Goal: Information Seeking & Learning: Learn about a topic

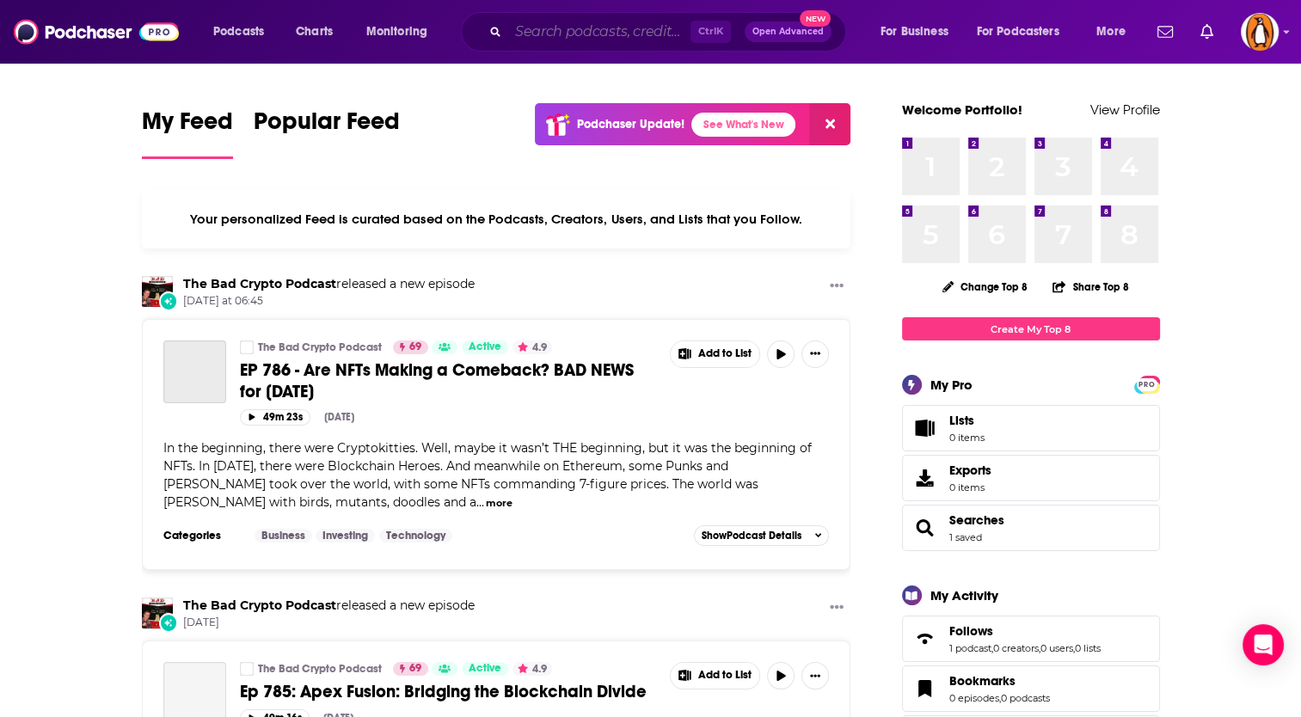
click at [570, 32] on input "Search podcasts, credits, & more..." at bounding box center [599, 32] width 182 height 28
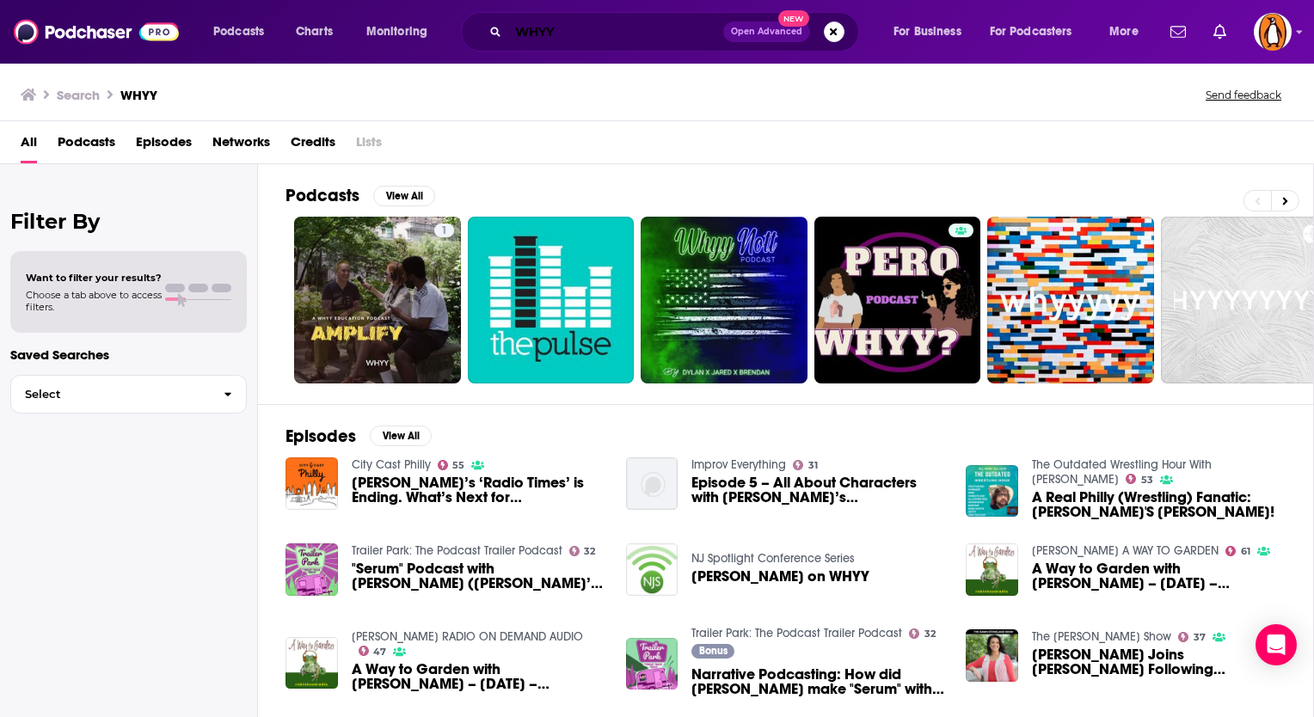
click at [538, 33] on input "WHYY" at bounding box center [615, 32] width 215 height 28
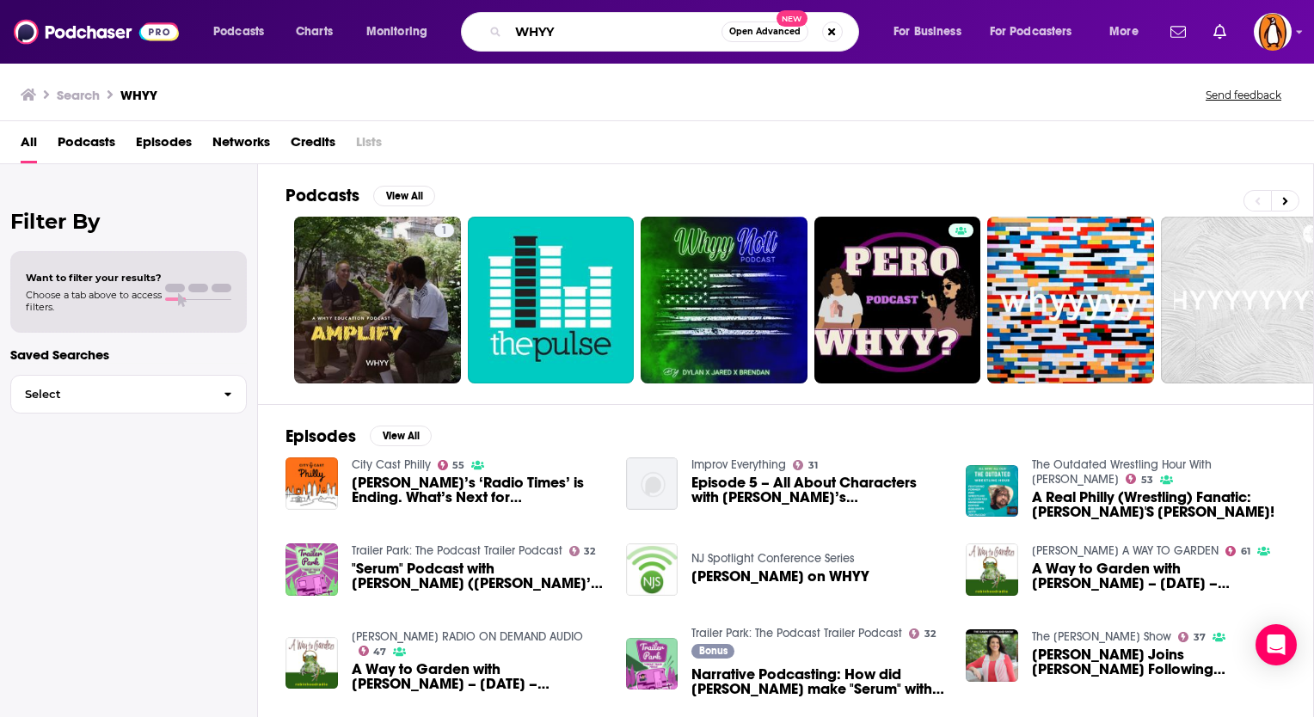
click at [538, 33] on input "WHYY" at bounding box center [614, 32] width 213 height 28
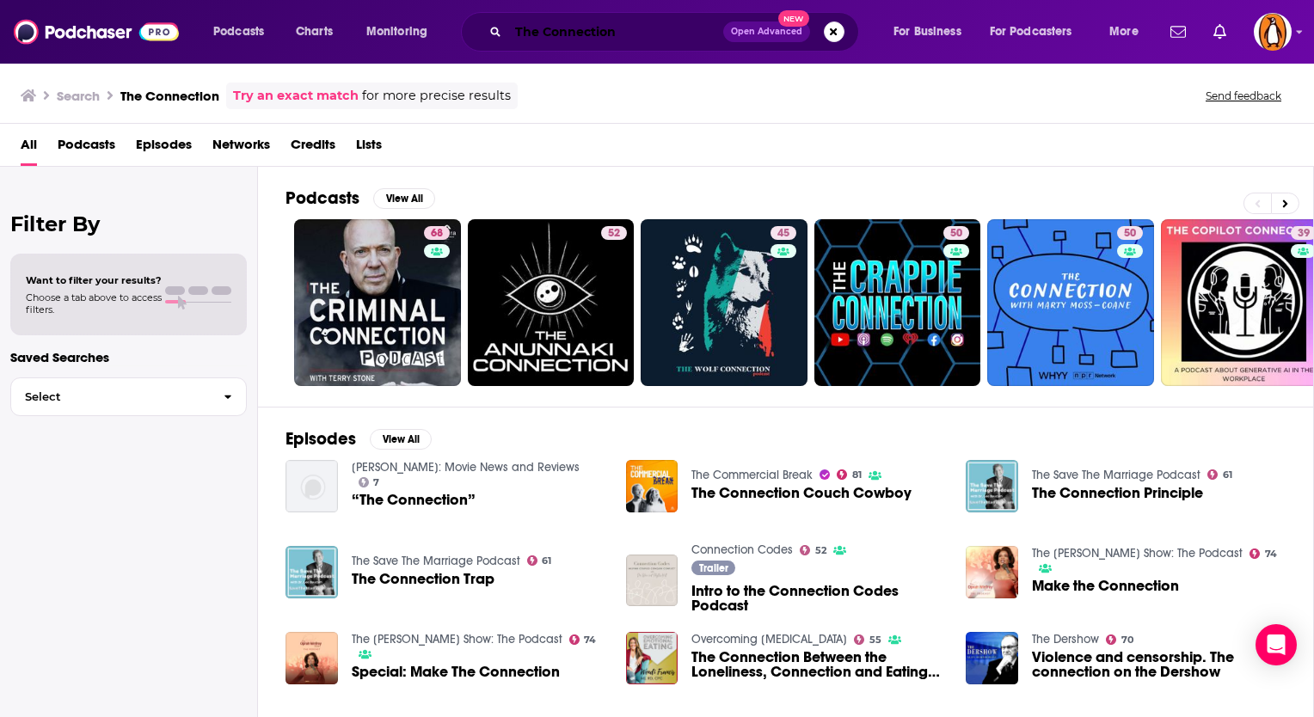
click at [612, 22] on input "The Connection" at bounding box center [615, 32] width 215 height 28
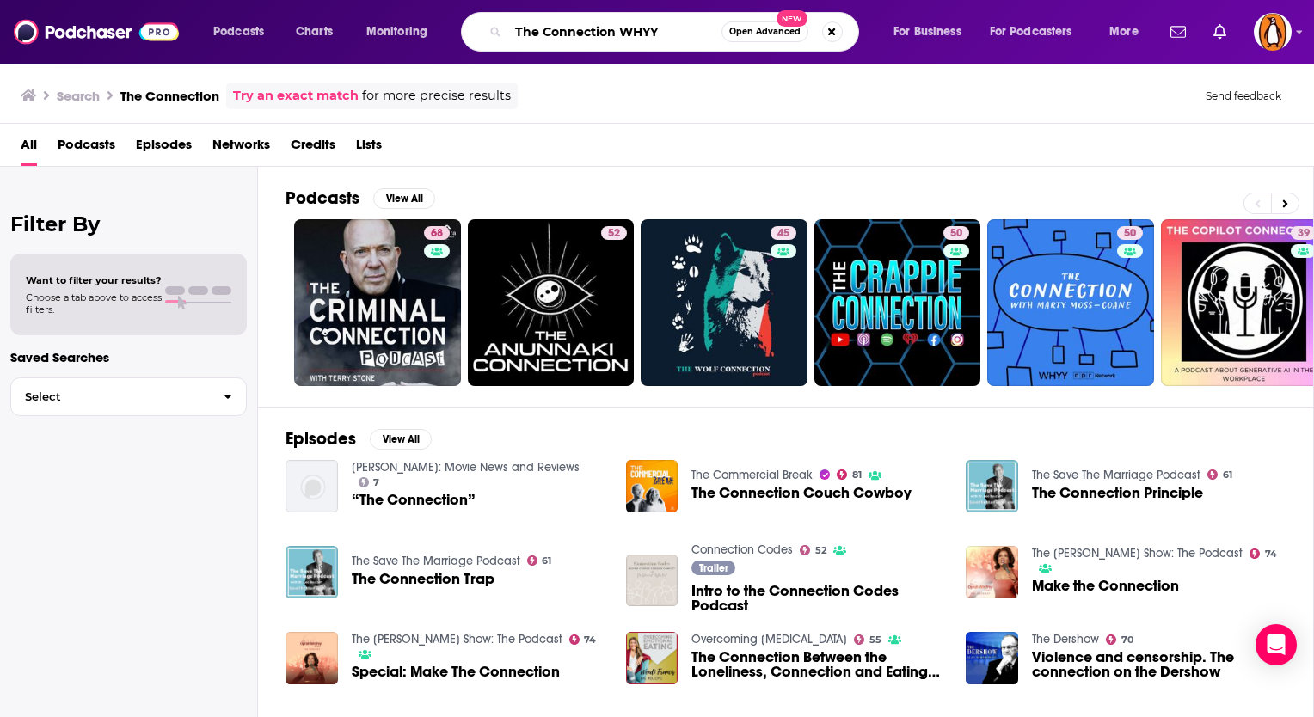
type input "The Connection WHYY"
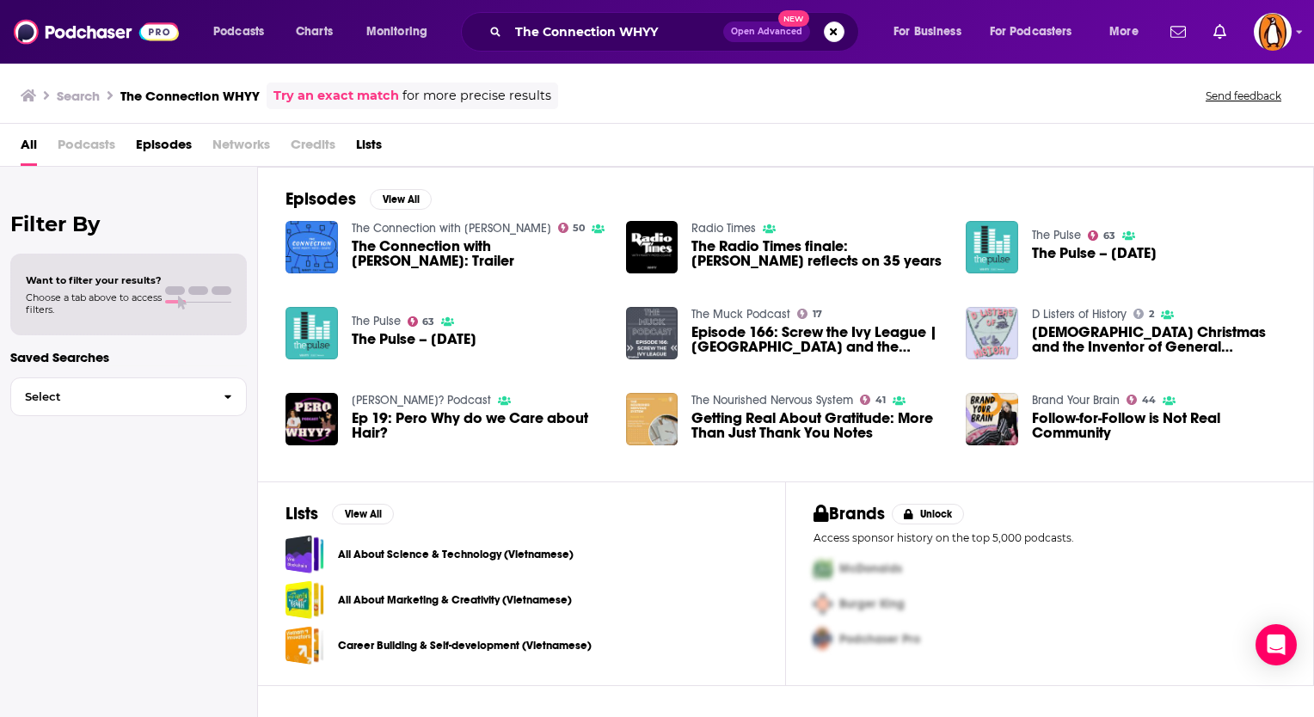
click at [439, 221] on link "The Connection with [PERSON_NAME]" at bounding box center [451, 228] width 199 height 15
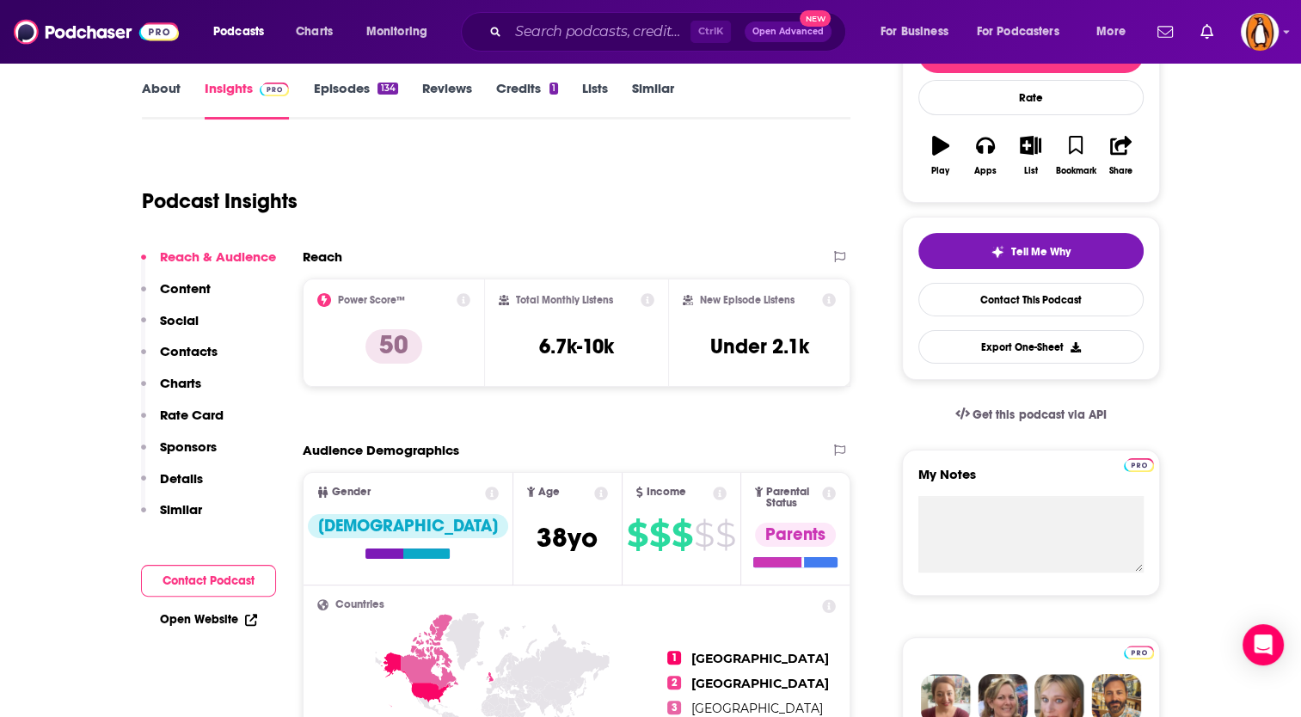
scroll to position [254, 0]
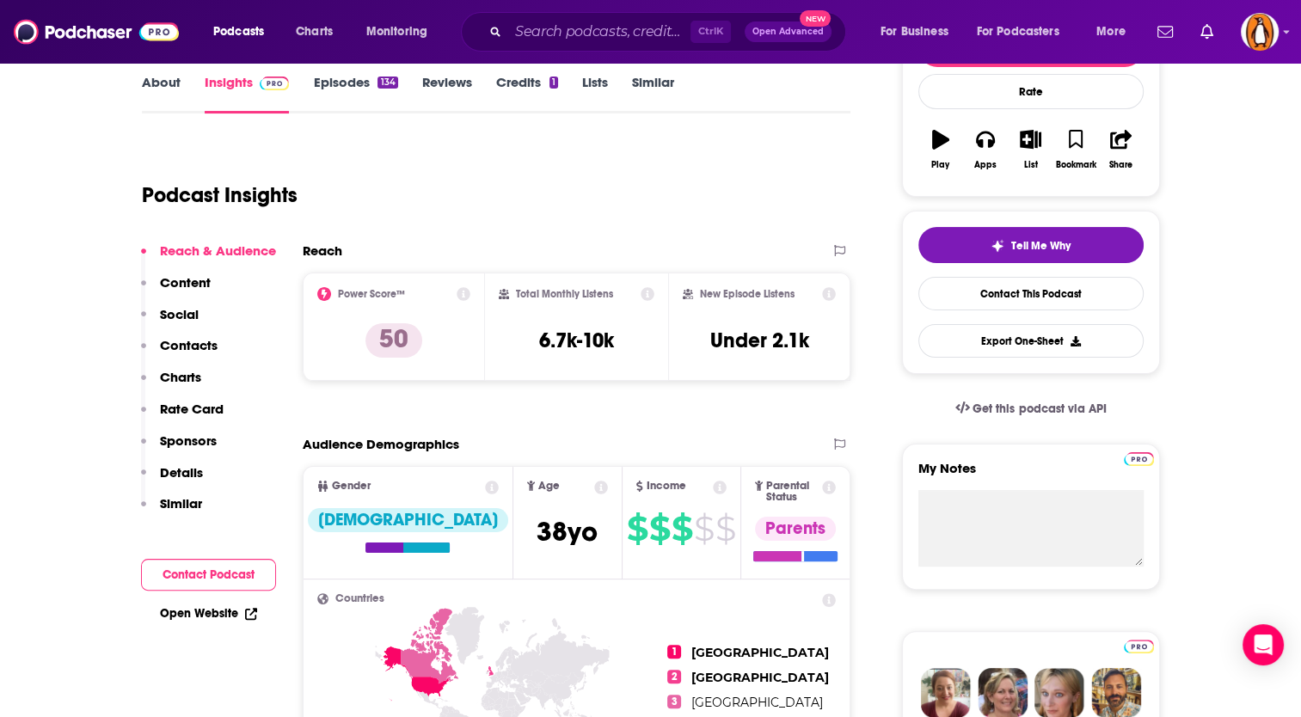
click at [619, 436] on div "Audience Demographics" at bounding box center [559, 444] width 513 height 16
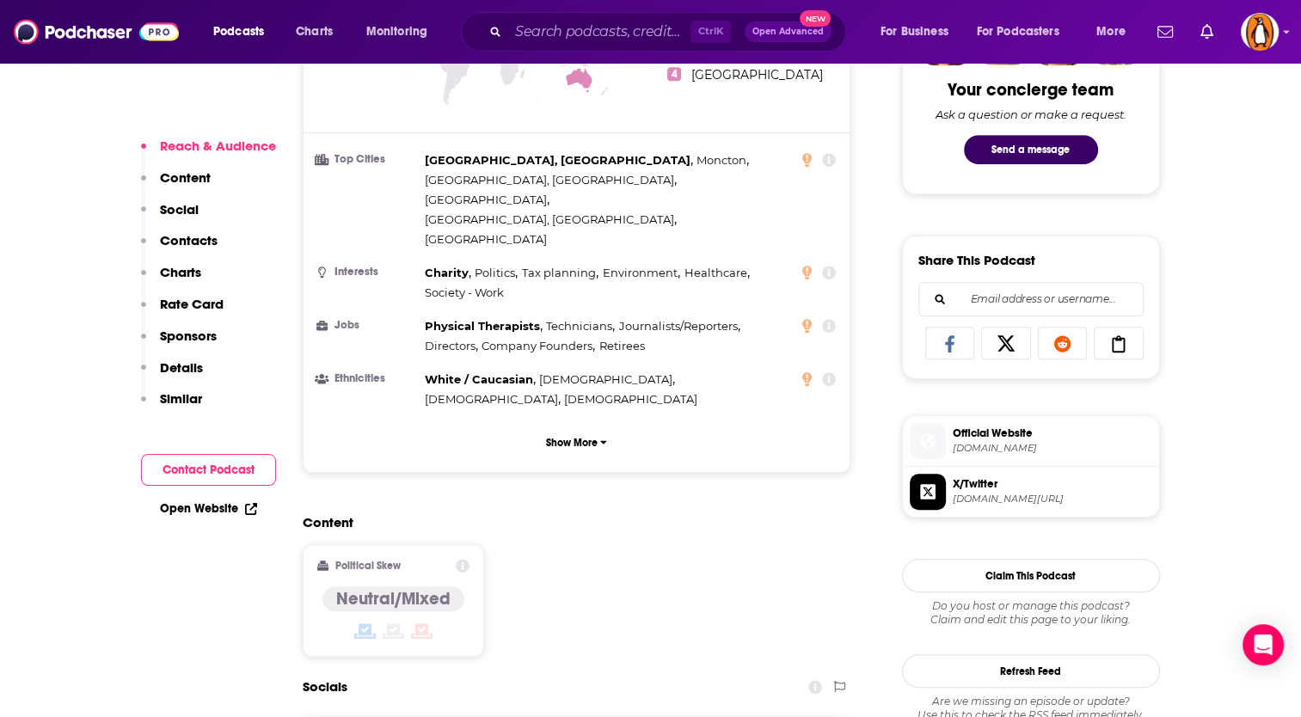
scroll to position [907, 0]
click at [1001, 488] on span "X/Twitter" at bounding box center [1052, 483] width 199 height 15
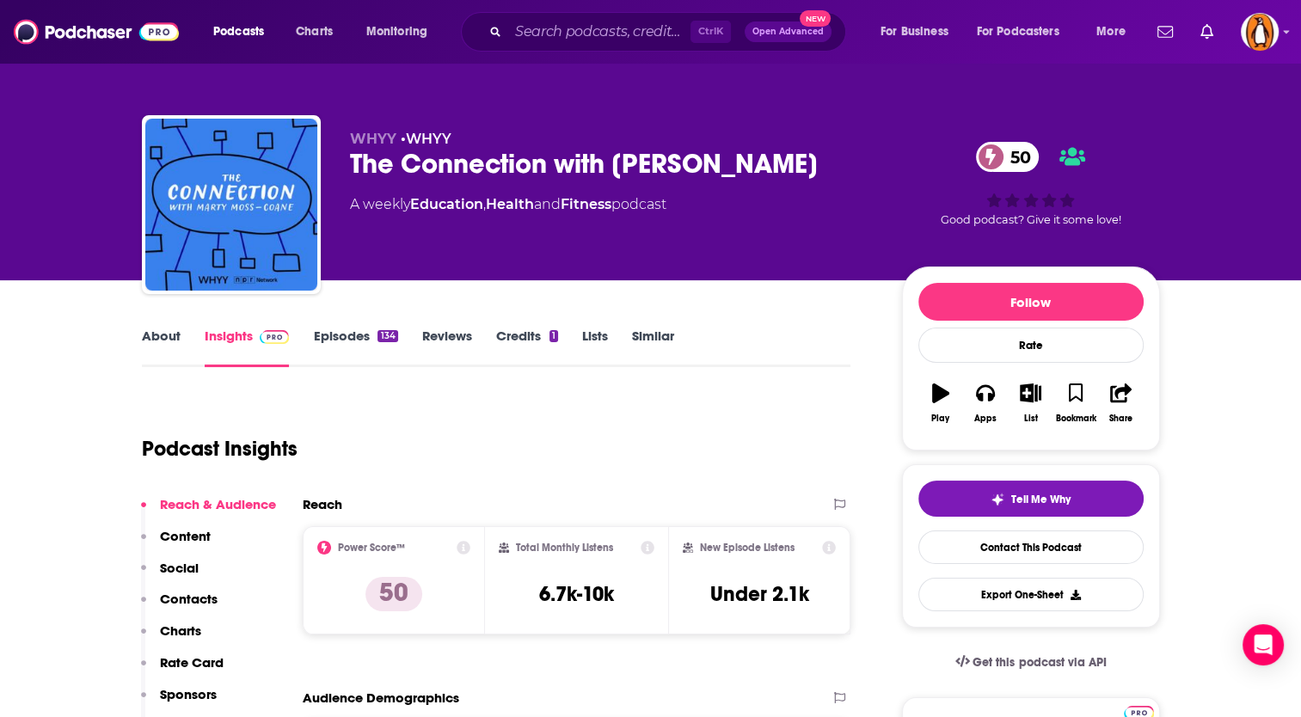
drag, startPoint x: 345, startPoint y: 163, endPoint x: 843, endPoint y: 171, distance: 497.9
click at [843, 171] on div "WHYY • WHYY The Connection with [PERSON_NAME] 50 A weekly Education , Health an…" at bounding box center [651, 208] width 1018 height 186
copy h2 "The Connection with [PERSON_NAME]"
click at [561, 38] on input "Search podcasts, credits, & more..." at bounding box center [599, 32] width 182 height 28
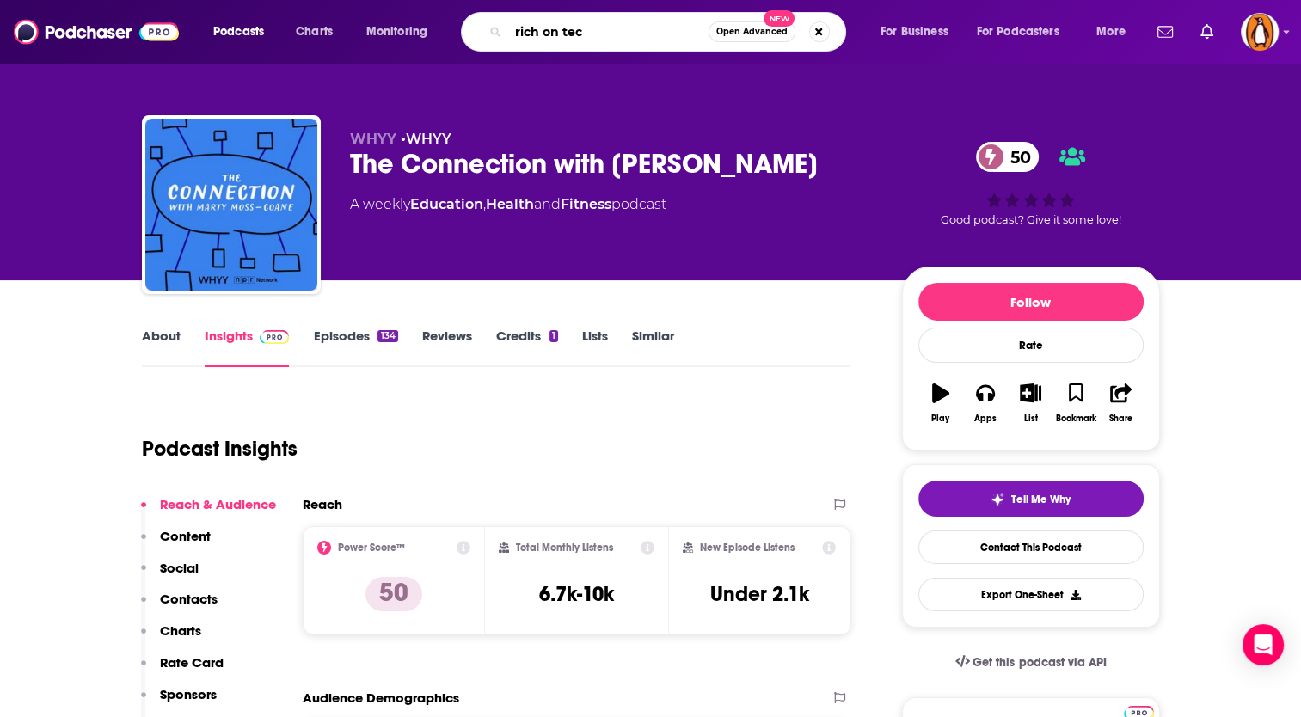
type input "rich on tech"
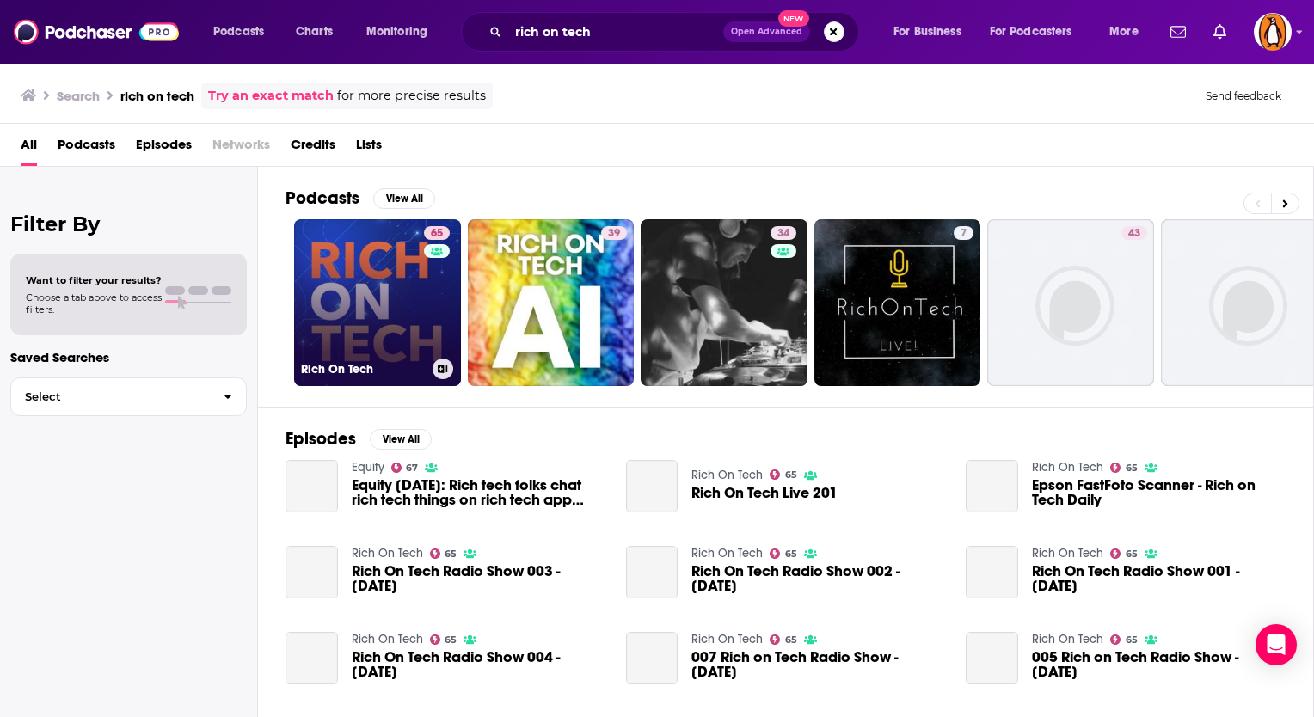
click at [378, 280] on link "65 Rich On Tech" at bounding box center [377, 302] width 167 height 167
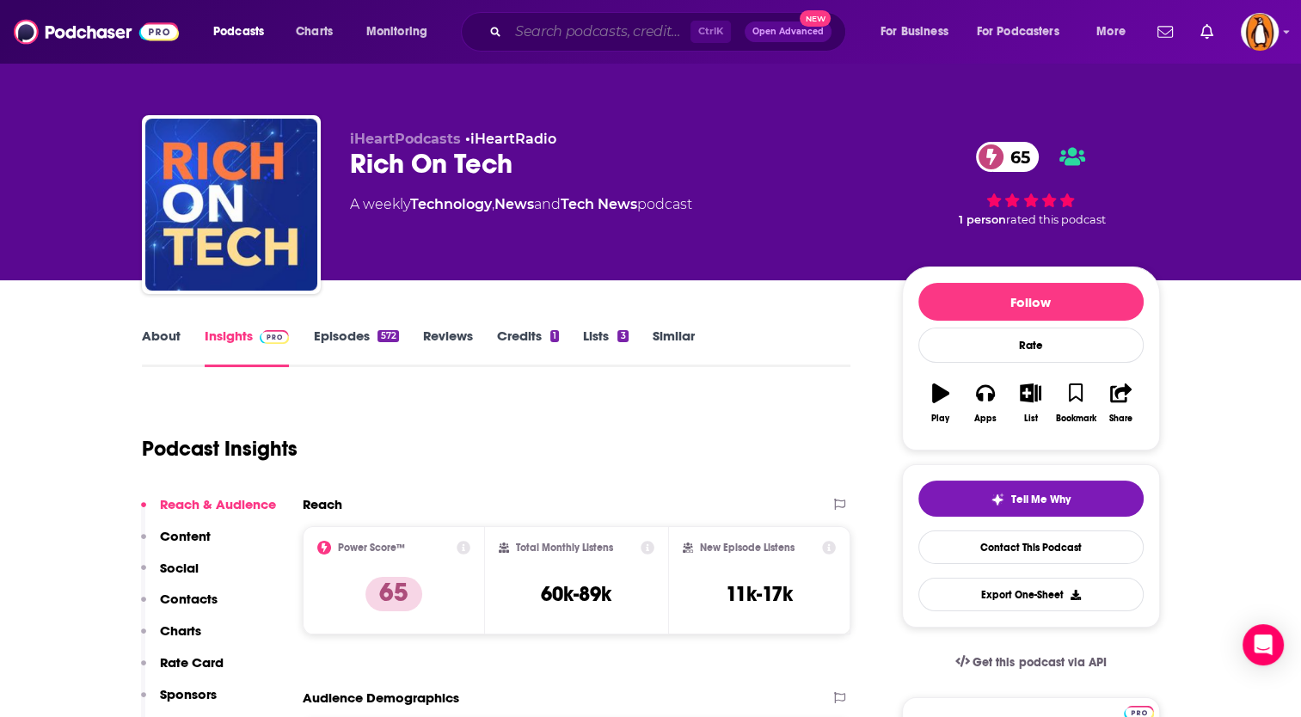
click at [544, 33] on input "Search podcasts, credits, & more..." at bounding box center [599, 32] width 182 height 28
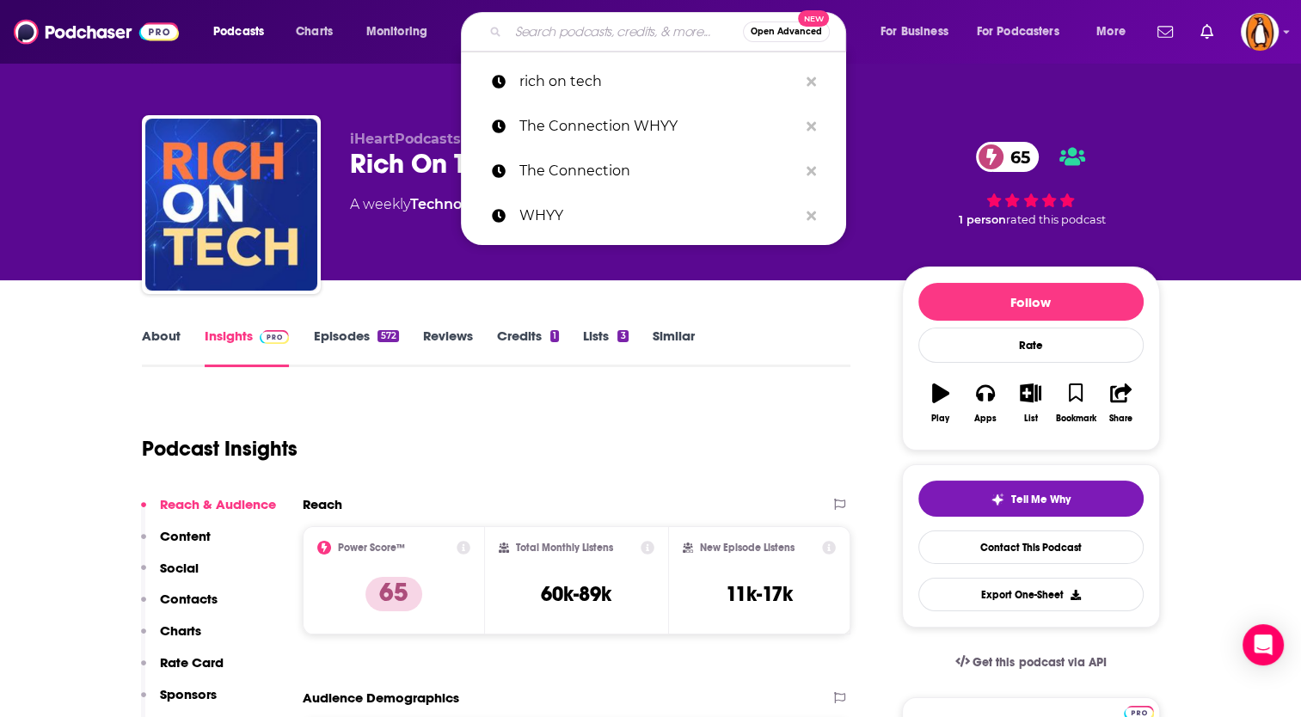
paste input "The Mental Wellness Practice"
type input "The Mental Wellness Practice"
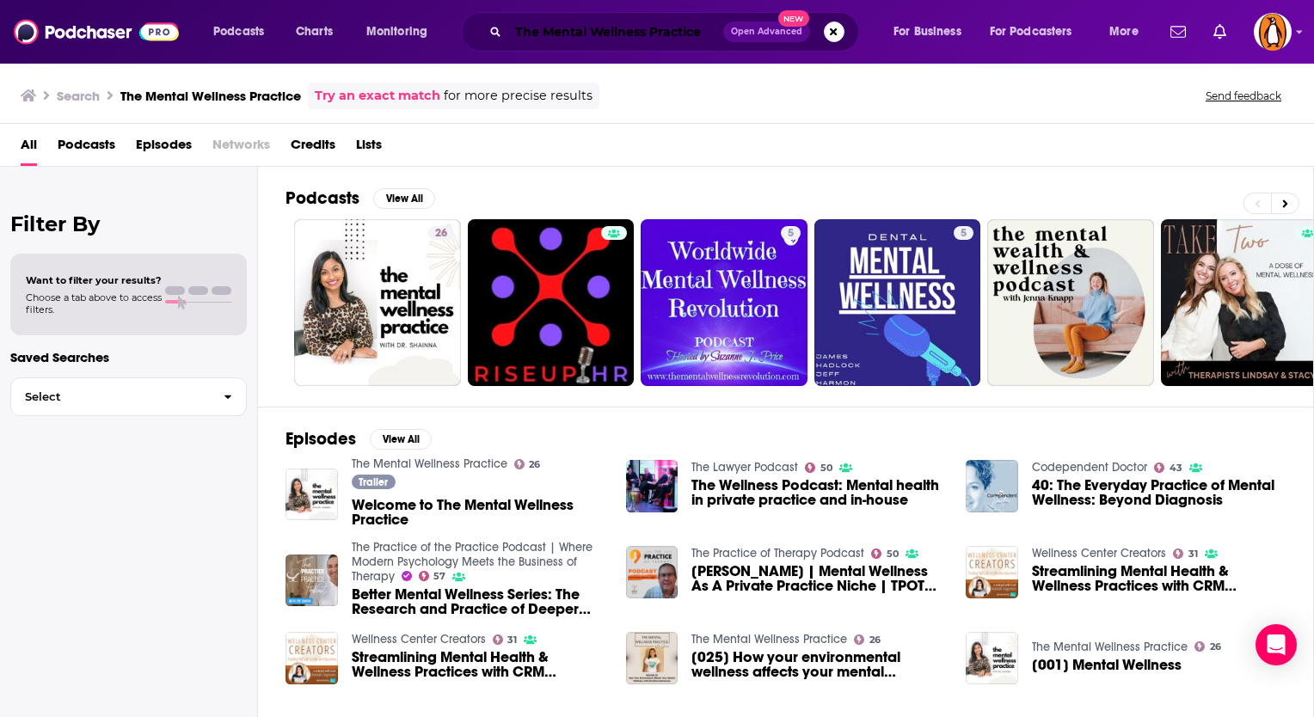
click at [544, 40] on input "The Mental Wellness Practice" at bounding box center [615, 32] width 215 height 28
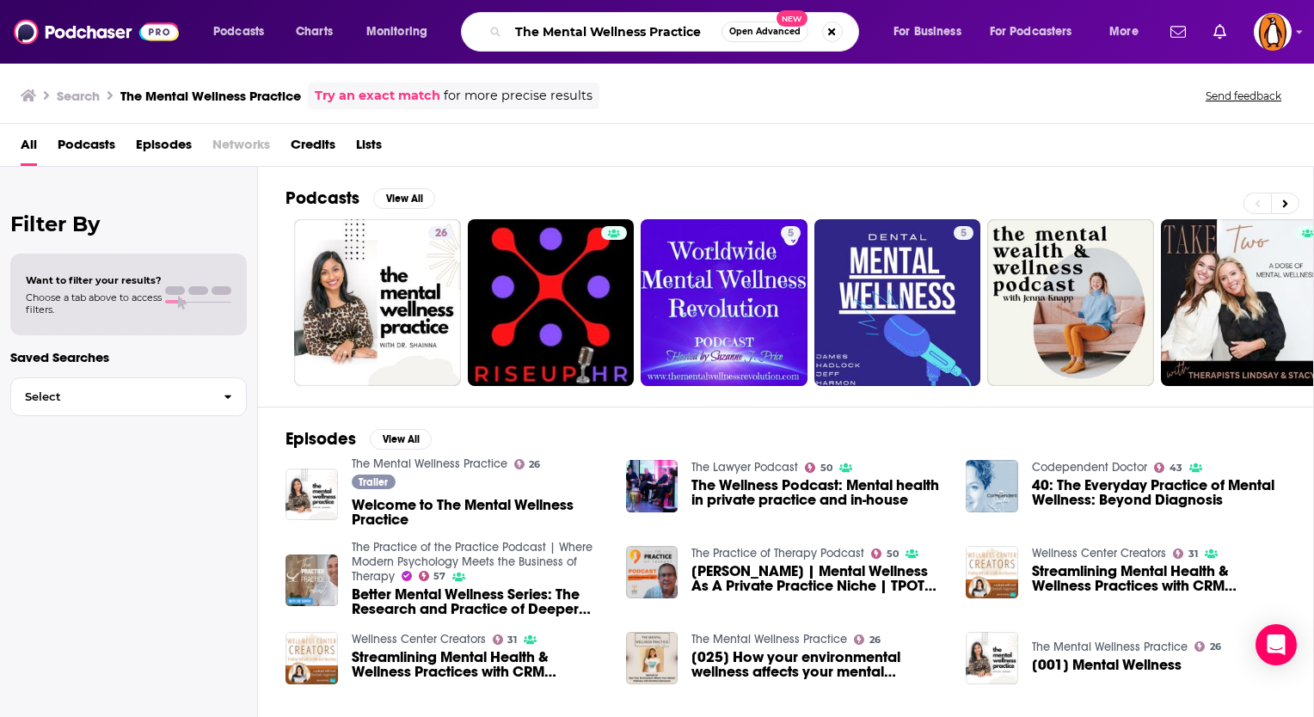
click at [544, 40] on input "The Mental Wellness Practice" at bounding box center [614, 32] width 213 height 28
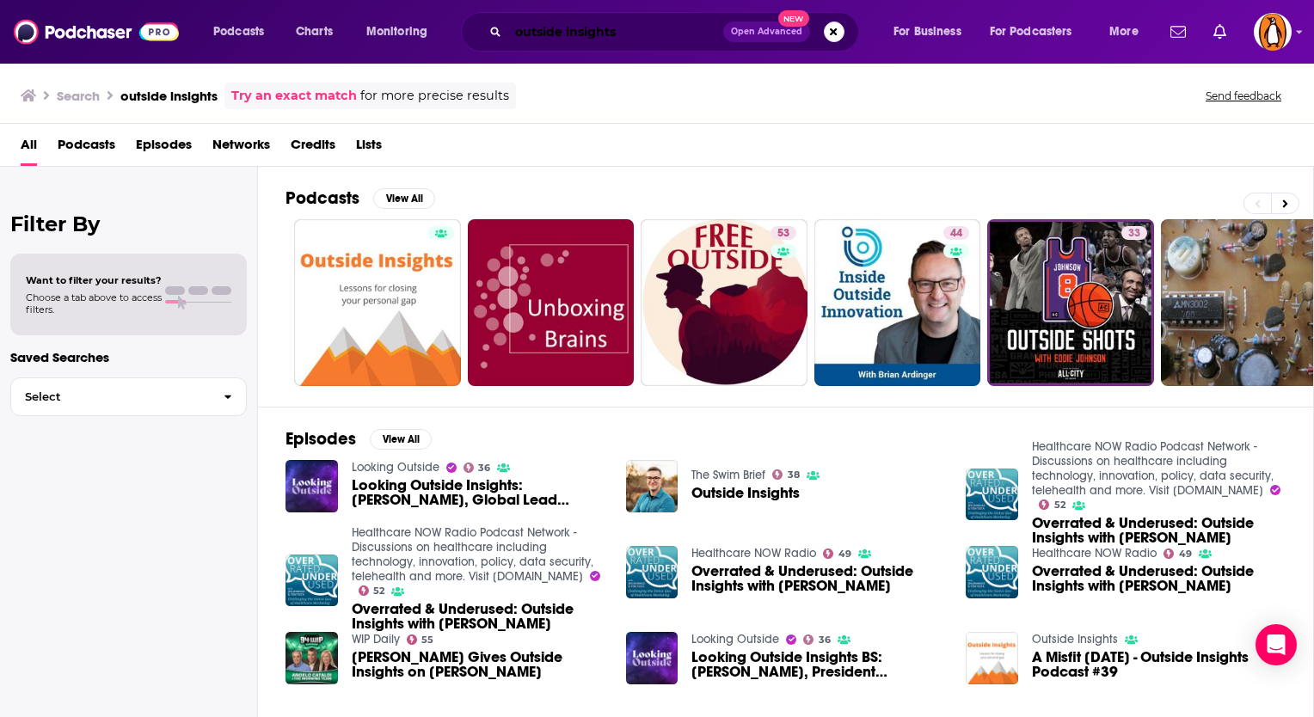
click at [543, 29] on input "outside insights" at bounding box center [615, 32] width 215 height 28
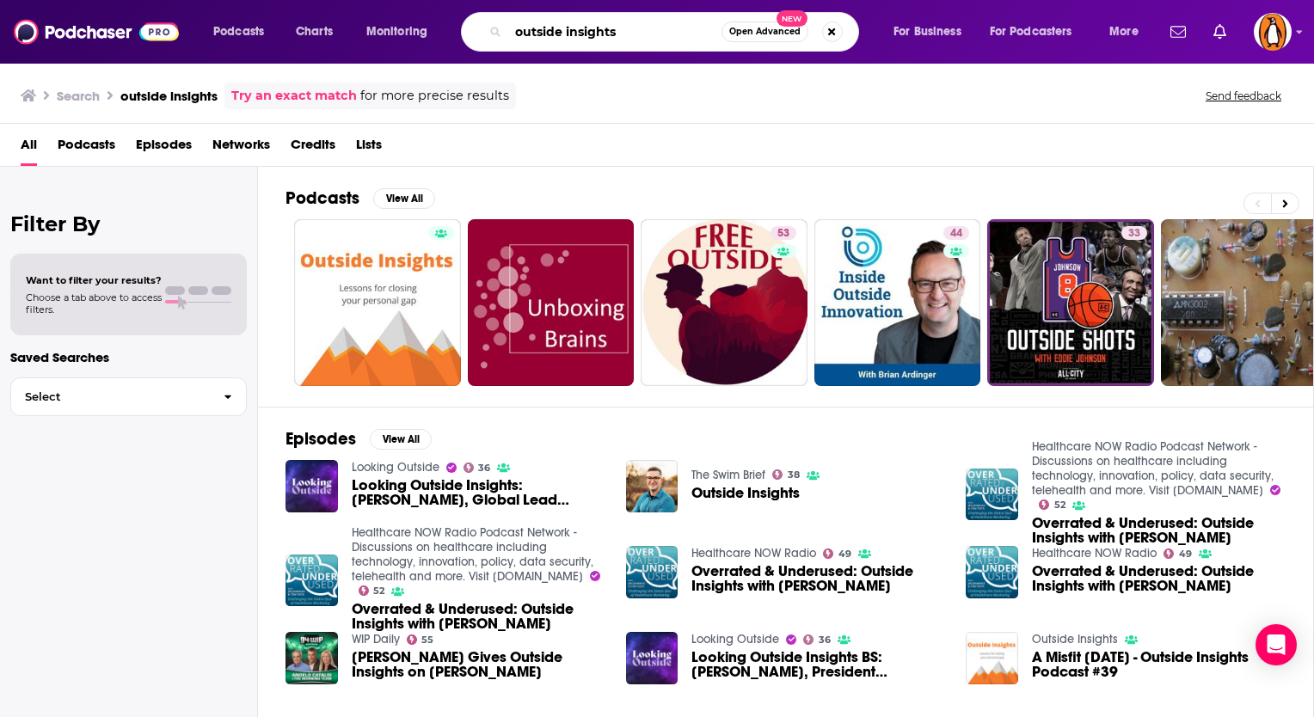
click at [543, 29] on input "outside insights" at bounding box center [614, 32] width 213 height 28
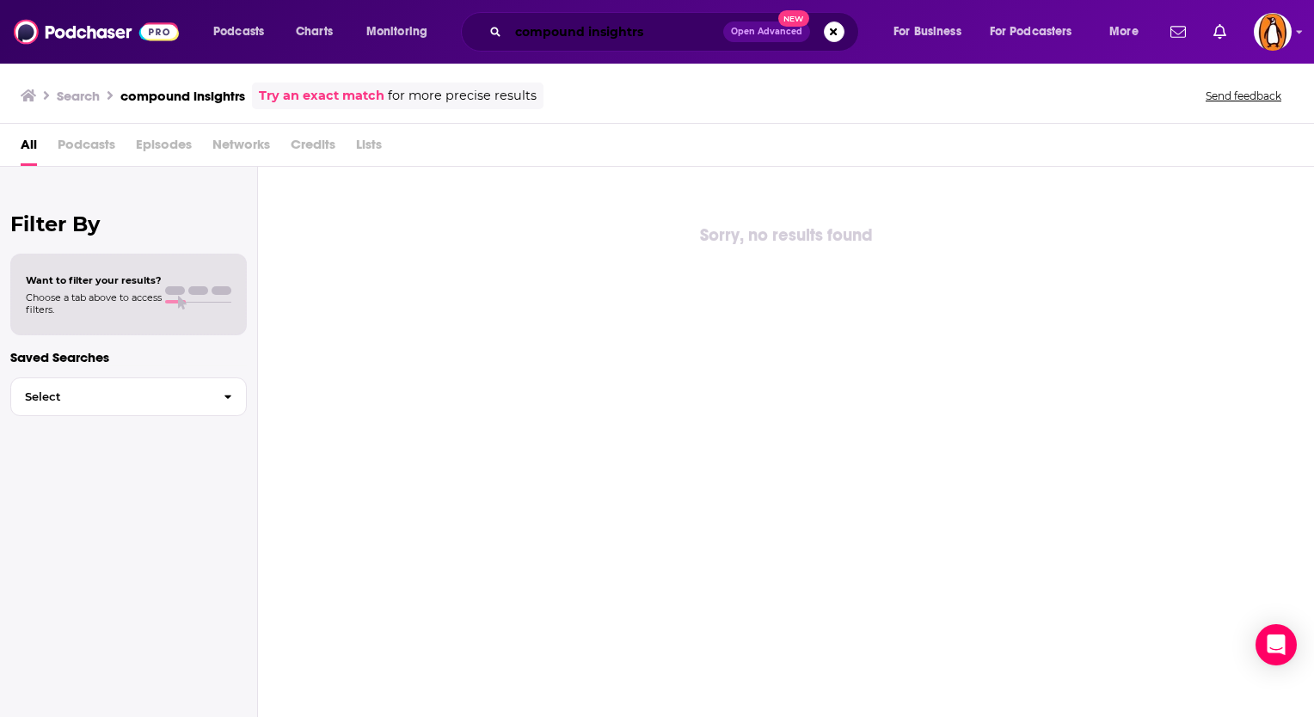
click at [686, 26] on input "compound insightrs" at bounding box center [615, 32] width 215 height 28
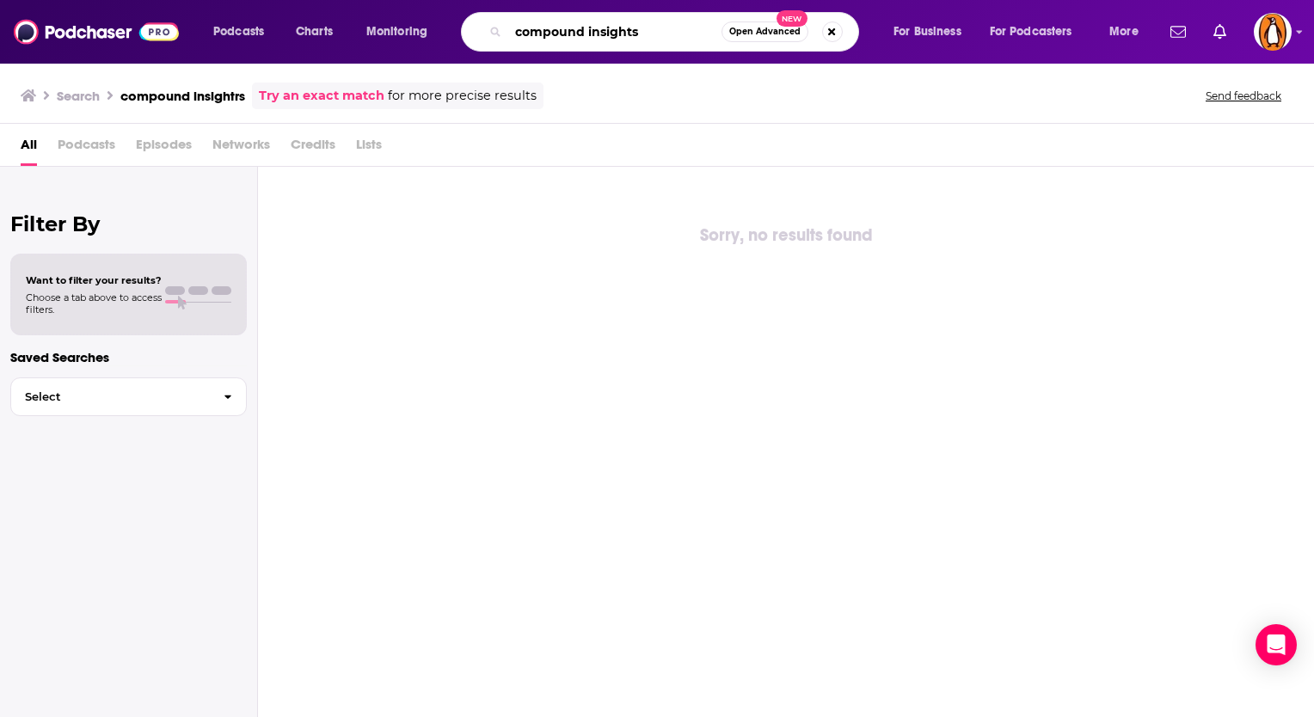
type input "compound insights"
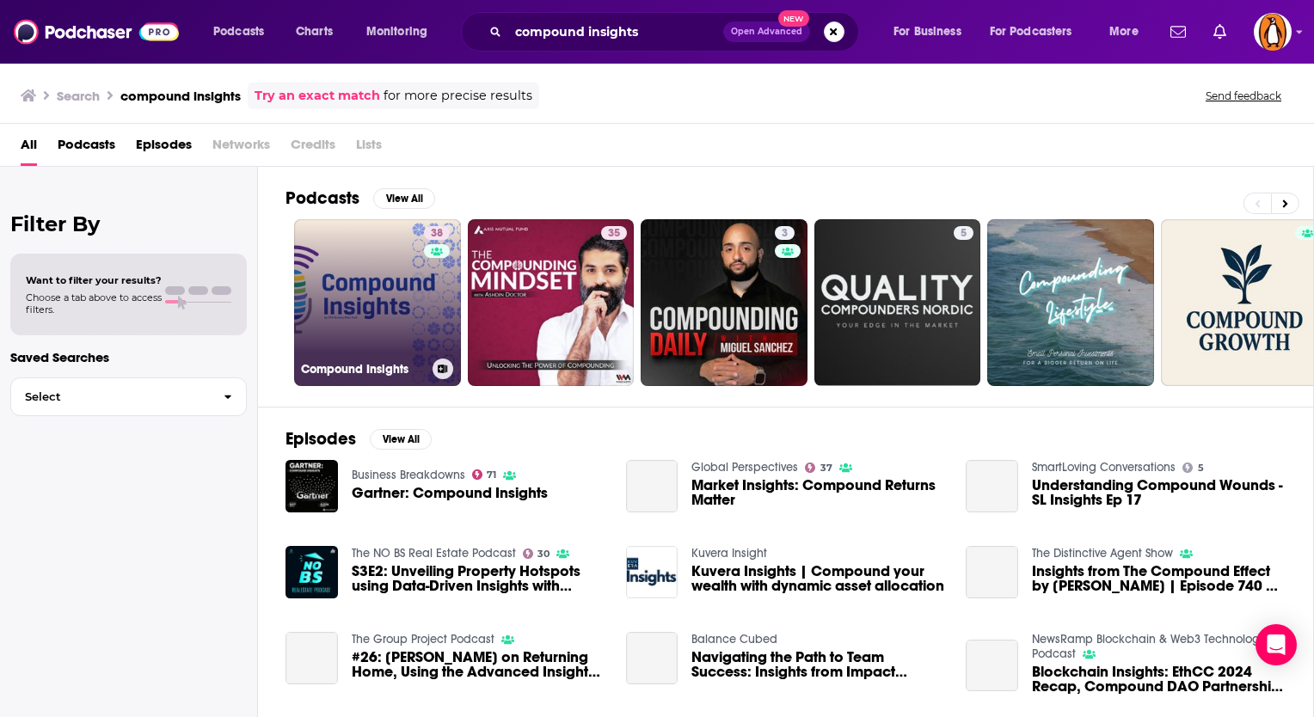
click at [364, 292] on link "38 Compound Insights" at bounding box center [377, 302] width 167 height 167
